Goal: Information Seeking & Learning: Learn about a topic

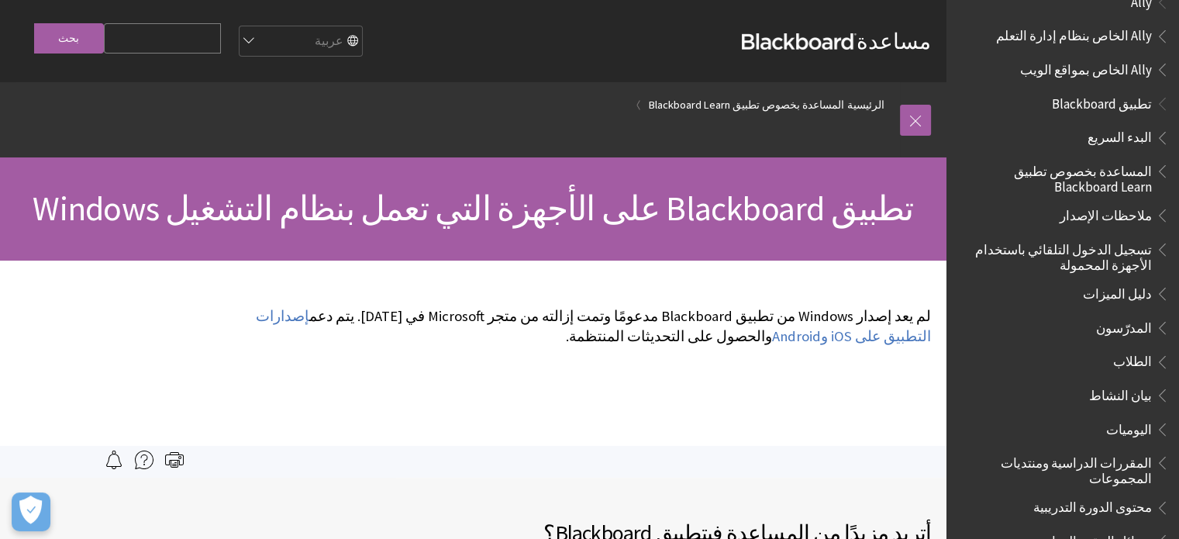
scroll to position [28, 0]
click at [1090, 352] on span "الطلاب" at bounding box center [1067, 362] width 206 height 26
click at [1142, 354] on span "الطلاب" at bounding box center [1132, 359] width 39 height 21
